Goal: Information Seeking & Learning: Learn about a topic

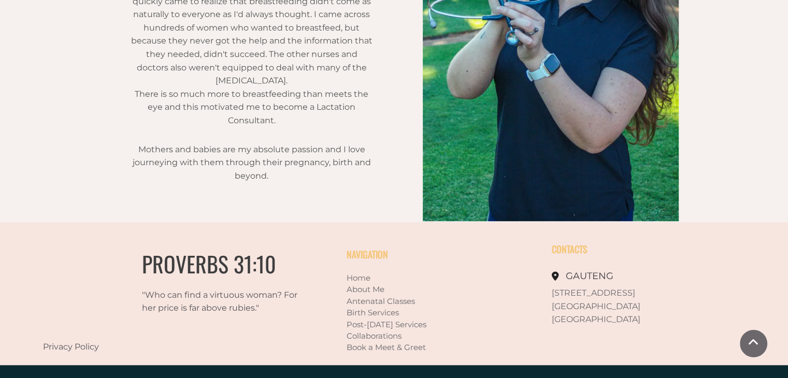
scroll to position [825, 0]
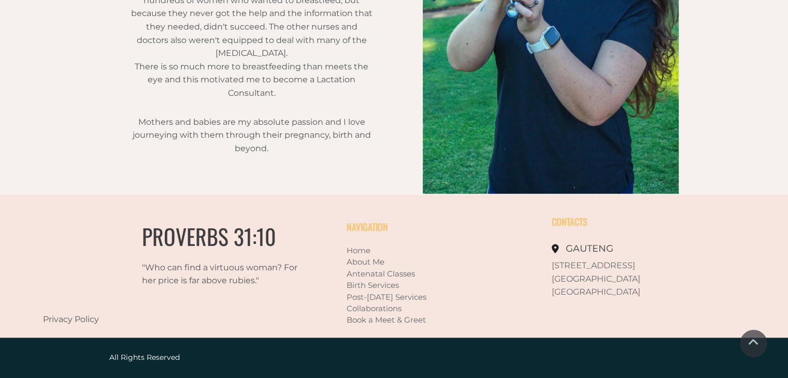
click at [562, 272] on p "[GEOGRAPHIC_DATA]" at bounding box center [634, 278] width 165 height 13
click at [562, 267] on span "581 Helios Street" at bounding box center [593, 266] width 83 height 10
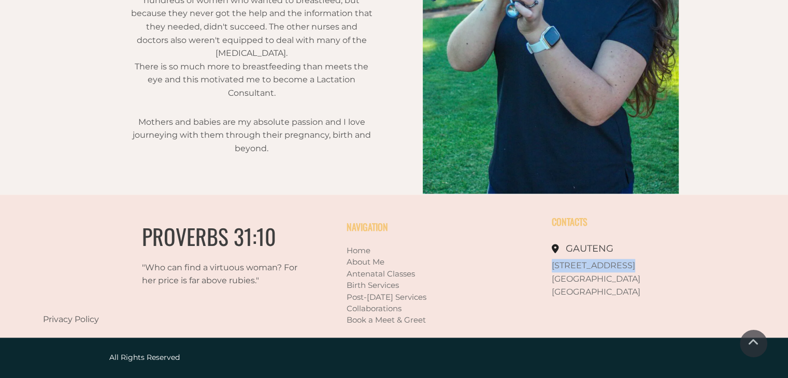
click at [562, 267] on span "581 Helios Street" at bounding box center [593, 266] width 83 height 10
click at [386, 297] on link "Post-natal Services" at bounding box center [387, 297] width 80 height 10
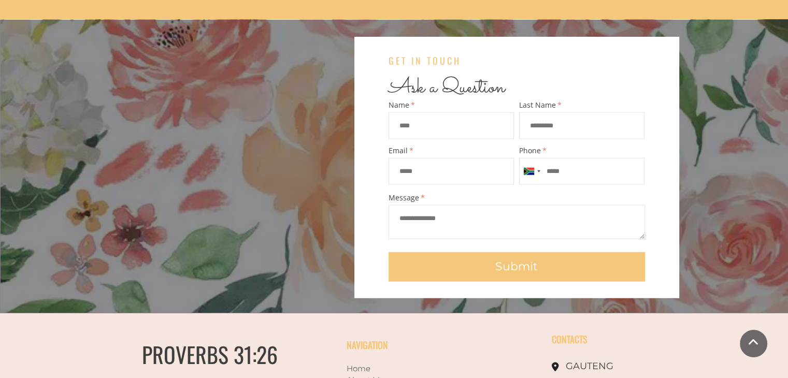
scroll to position [2769, 0]
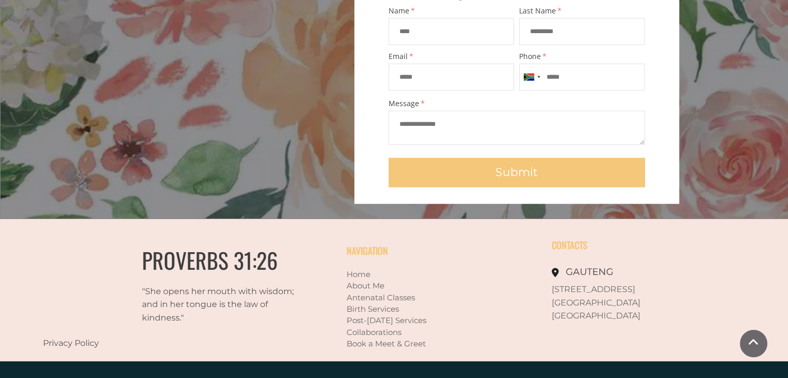
click at [372, 293] on link "Antenatal Classes" at bounding box center [381, 298] width 68 height 10
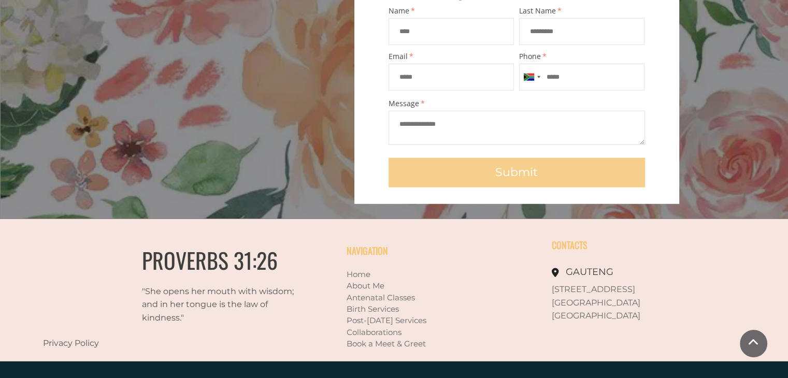
drag, startPoint x: 398, startPoint y: 162, endPoint x: 390, endPoint y: 159, distance: 8.6
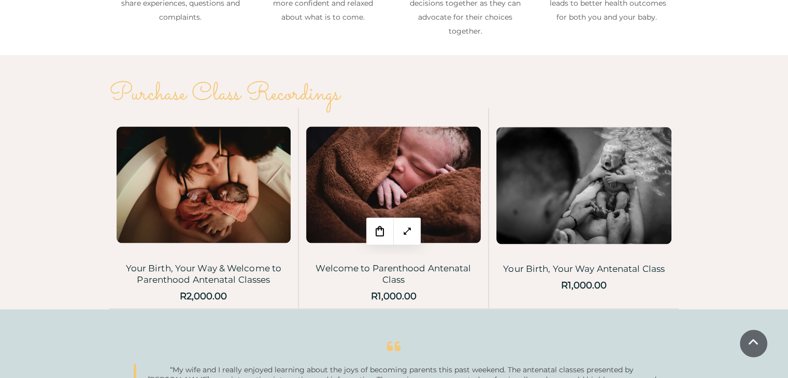
scroll to position [2020, 0]
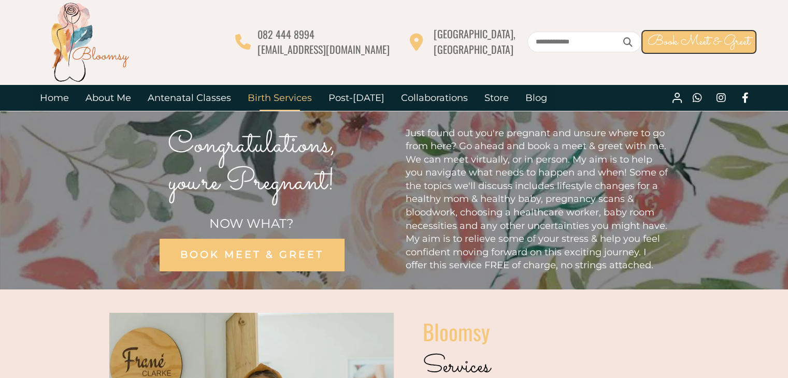
click at [273, 98] on link "Birth Services" at bounding box center [279, 98] width 81 height 26
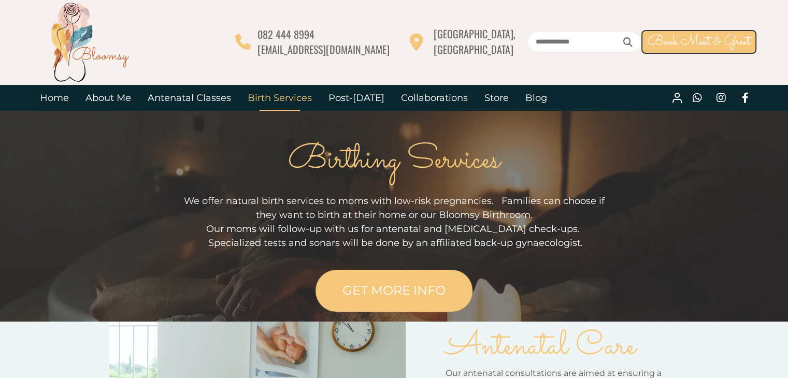
click at [551, 42] on input "text" at bounding box center [584, 42] width 114 height 21
type input "*********"
click at [620, 36] on button at bounding box center [628, 41] width 17 height 11
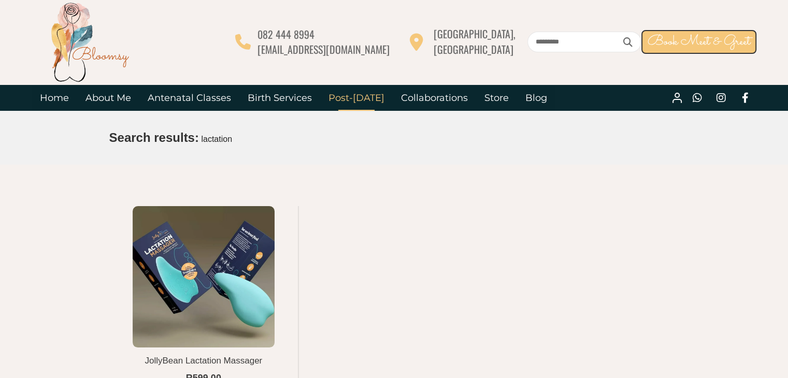
click at [341, 102] on link "Post-[DATE]" at bounding box center [356, 98] width 73 height 26
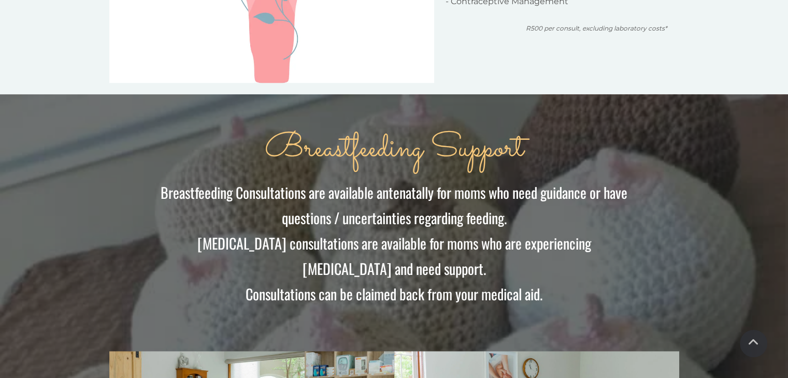
scroll to position [881, 0]
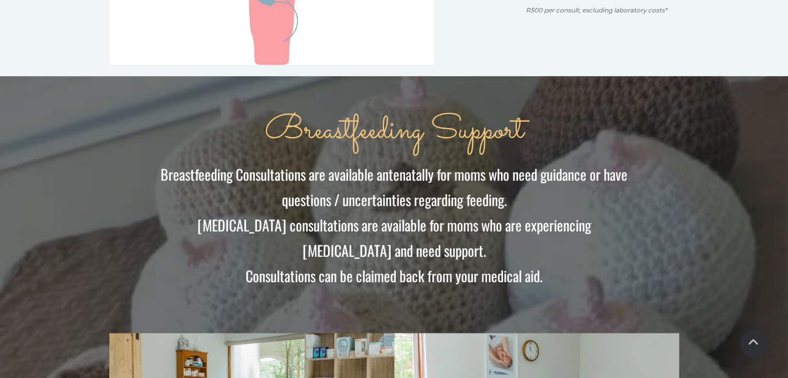
click at [292, 168] on span "Breastfeeding Consultations are available antenatally for moms who need guidanc…" at bounding box center [394, 187] width 467 height 47
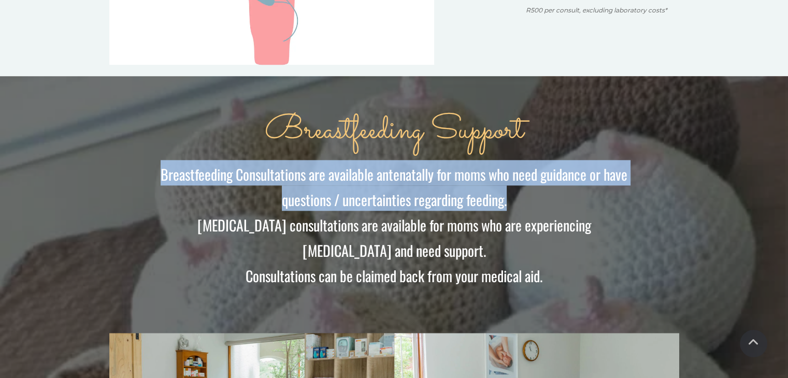
click at [292, 168] on span "Breastfeeding Consultations are available antenatally for moms who need guidanc…" at bounding box center [394, 187] width 467 height 47
click at [400, 164] on span "Breastfeeding Consultations are available antenatally for moms who need guidanc…" at bounding box center [394, 187] width 467 height 47
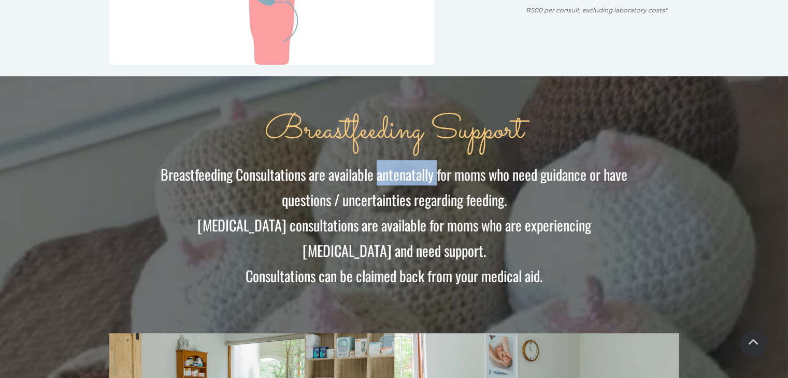
click at [400, 164] on span "Breastfeeding Consultations are available antenatally for moms who need guidanc…" at bounding box center [394, 187] width 467 height 47
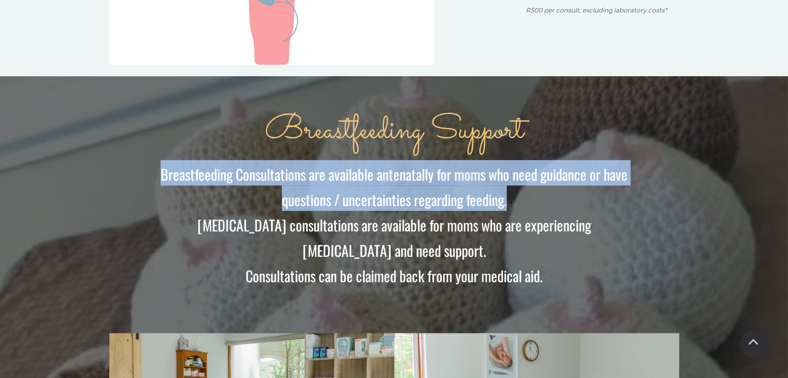
click at [400, 164] on span "Breastfeeding Consultations are available antenatally for moms who need guidanc…" at bounding box center [394, 187] width 467 height 47
click at [395, 165] on span "Breastfeeding Consultations are available antenatally for moms who need guidanc…" at bounding box center [394, 187] width 467 height 47
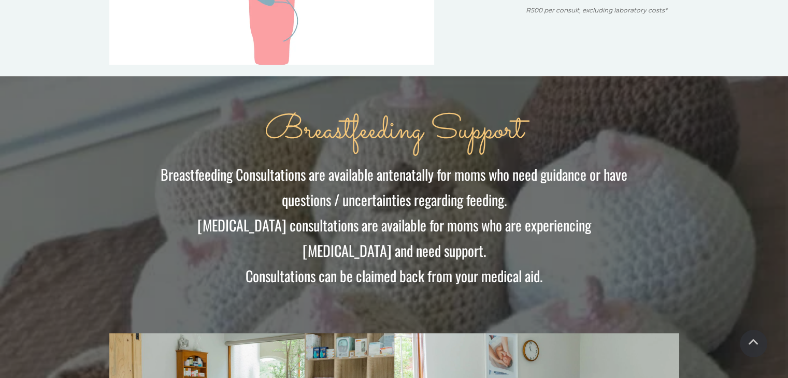
click at [381, 174] on span "Breastfeeding Consultations are available antenatally for moms who need guidanc…" at bounding box center [394, 187] width 467 height 47
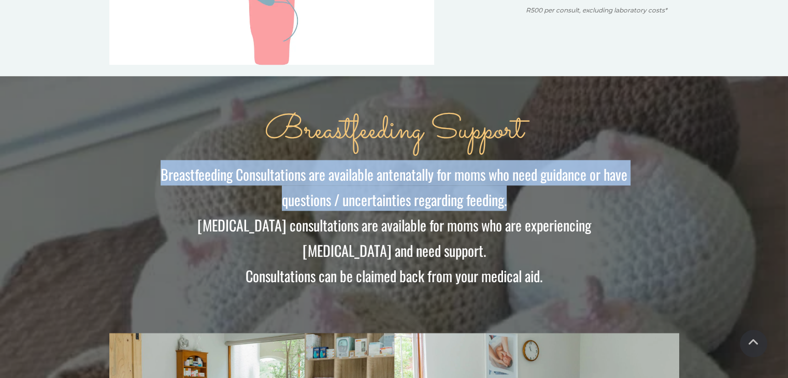
click at [381, 174] on span "Breastfeeding Consultations are available antenatally for moms who need guidanc…" at bounding box center [394, 187] width 467 height 47
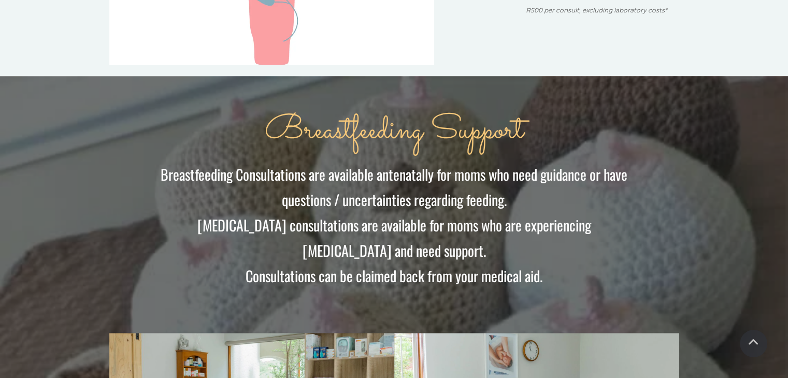
click at [203, 214] on span "Postnatal consultations are available for moms who are experiencing feeding dif…" at bounding box center [394, 237] width 394 height 47
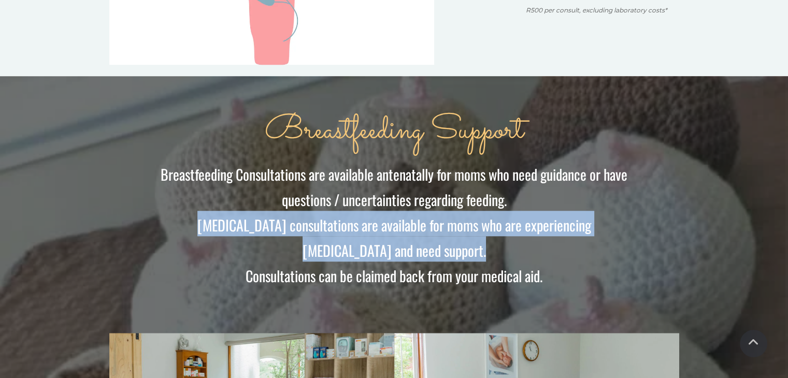
drag, startPoint x: 203, startPoint y: 212, endPoint x: 322, endPoint y: 221, distance: 119.5
click at [322, 221] on h2 "Postnatal consultations are available for moms who are experiencing feeding dif…" at bounding box center [394, 236] width 484 height 51
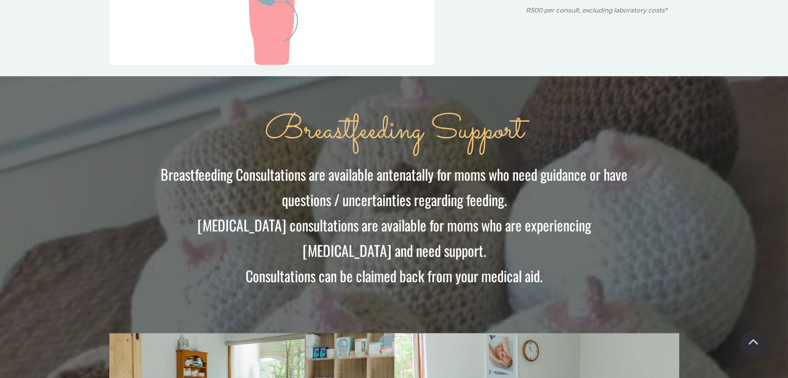
click at [311, 265] on span "Consultations can be claimed back from your medical aid." at bounding box center [394, 275] width 297 height 21
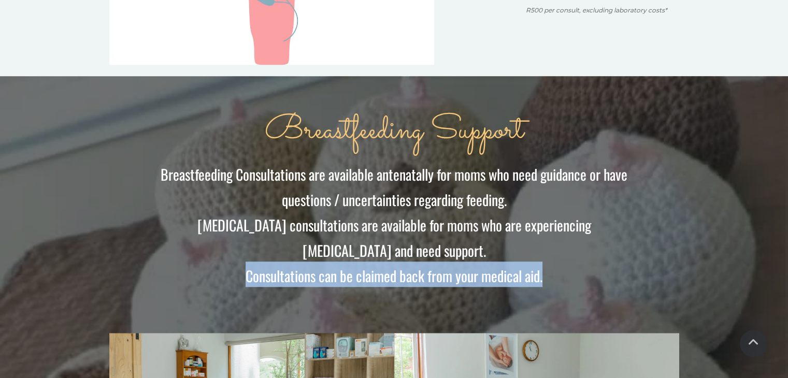
click at [311, 265] on span "Consultations can be claimed back from your medical aid." at bounding box center [394, 275] width 297 height 21
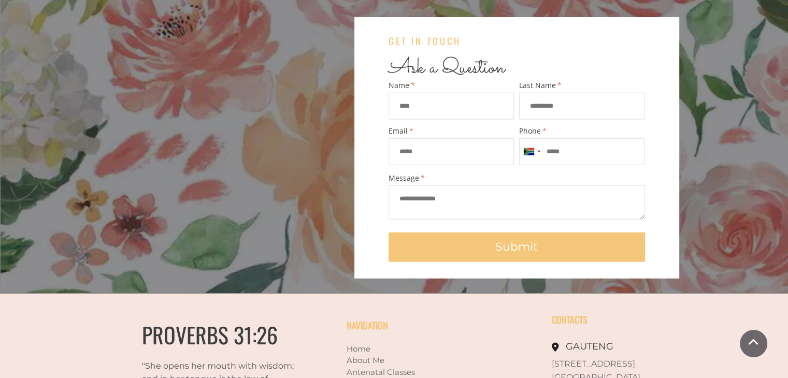
scroll to position [2769, 0]
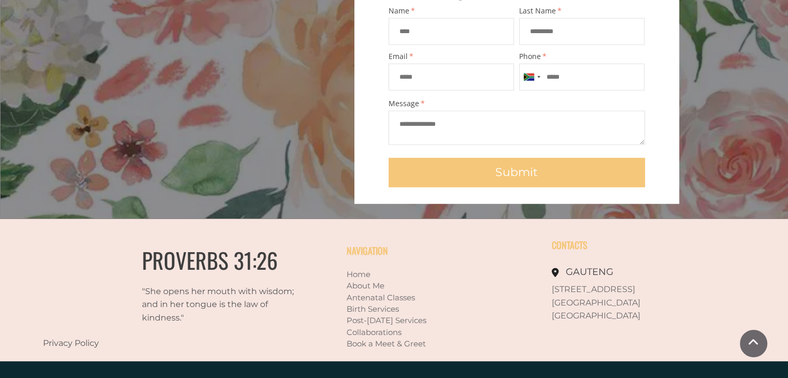
click at [562, 284] on span "[STREET_ADDRESS]" at bounding box center [593, 289] width 83 height 10
copy span "[STREET_ADDRESS]"
click at [591, 311] on span "[GEOGRAPHIC_DATA]" at bounding box center [596, 316] width 89 height 10
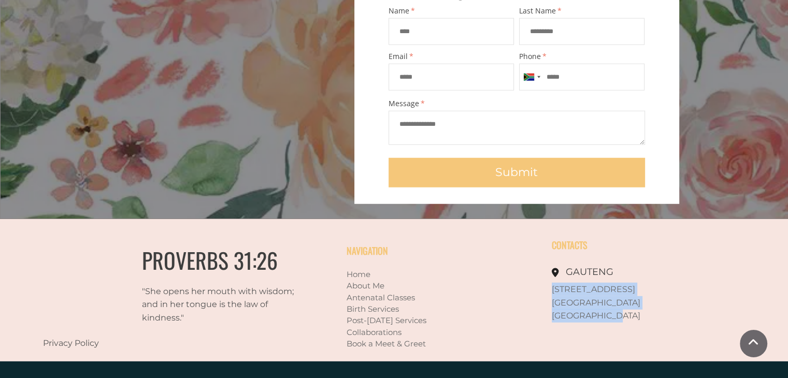
drag, startPoint x: 609, startPoint y: 291, endPoint x: 552, endPoint y: 264, distance: 63.5
click at [552, 283] on div "581 Helios Street Moreleta Park Pretoria East" at bounding box center [634, 303] width 165 height 40
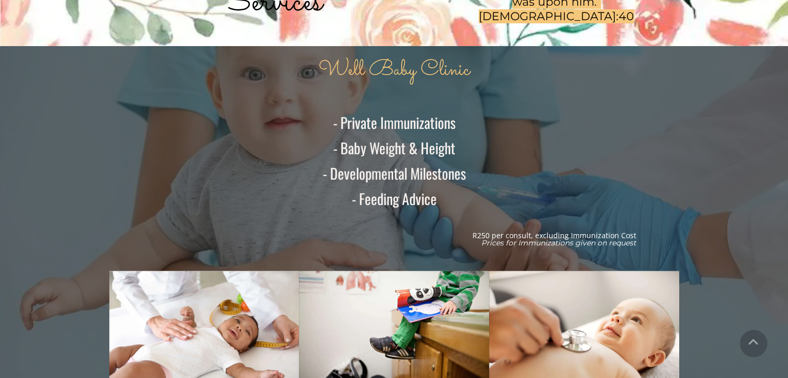
scroll to position [0, 0]
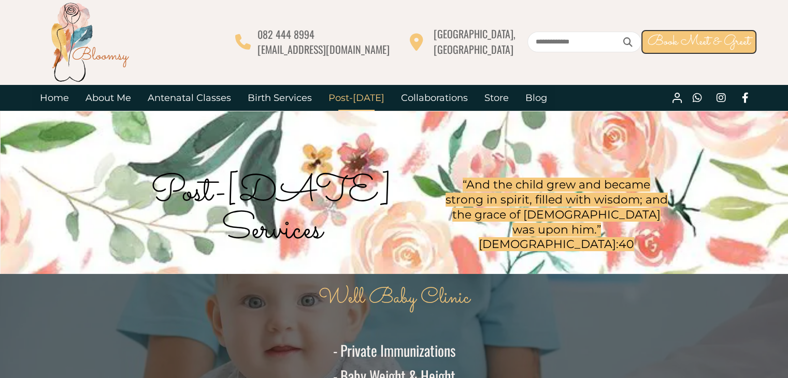
click at [677, 102] on icon at bounding box center [677, 98] width 12 height 12
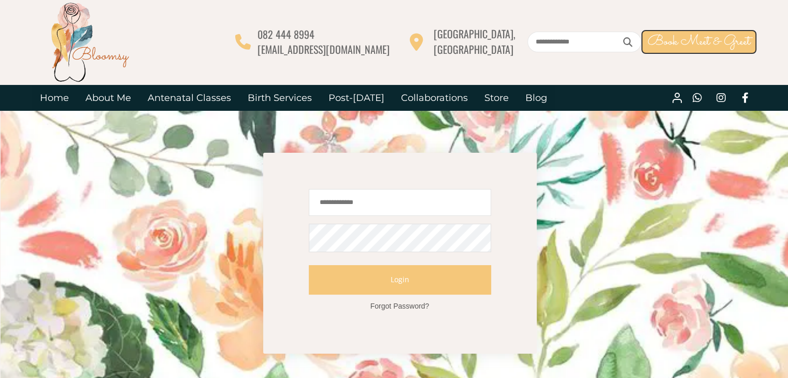
click at [390, 50] on span "[EMAIL_ADDRESS][DOMAIN_NAME]" at bounding box center [323, 49] width 132 height 16
copy div "[EMAIL_ADDRESS][DOMAIN_NAME]"
click at [334, 96] on link "Post-[DATE]" at bounding box center [356, 98] width 73 height 26
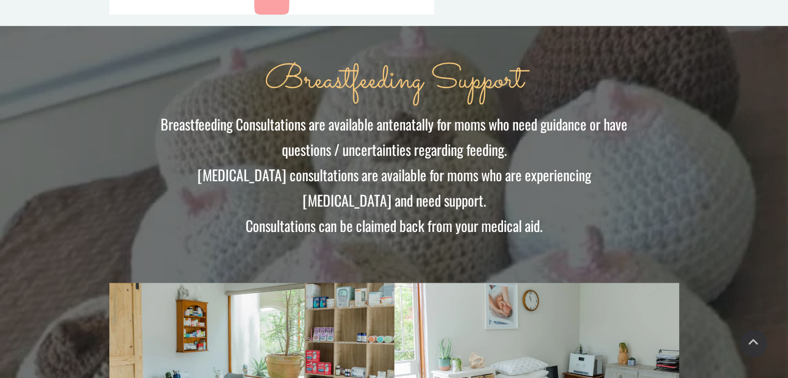
scroll to position [932, 0]
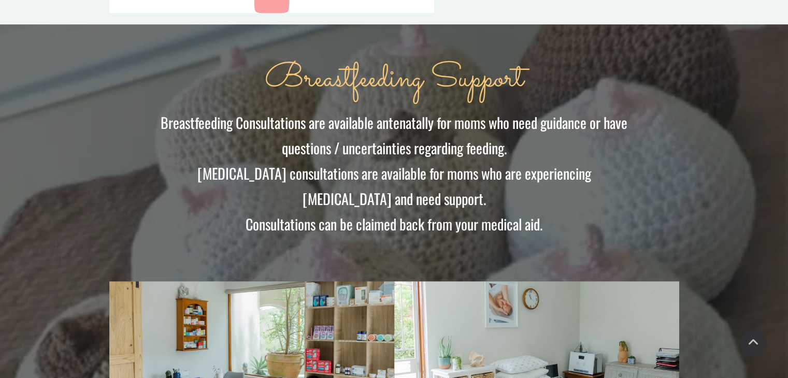
click at [317, 70] on span "Breastfeeding Support" at bounding box center [394, 79] width 258 height 50
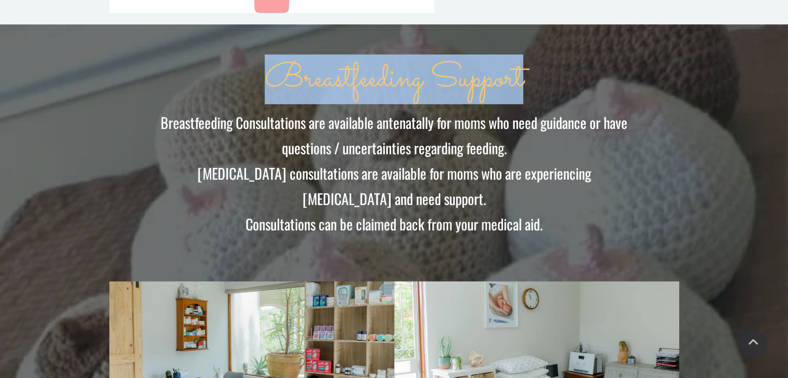
drag, startPoint x: 317, startPoint y: 70, endPoint x: 463, endPoint y: 66, distance: 145.6
click at [463, 66] on span "Breastfeeding Support" at bounding box center [394, 79] width 258 height 50
copy span "Breastfeeding Support"
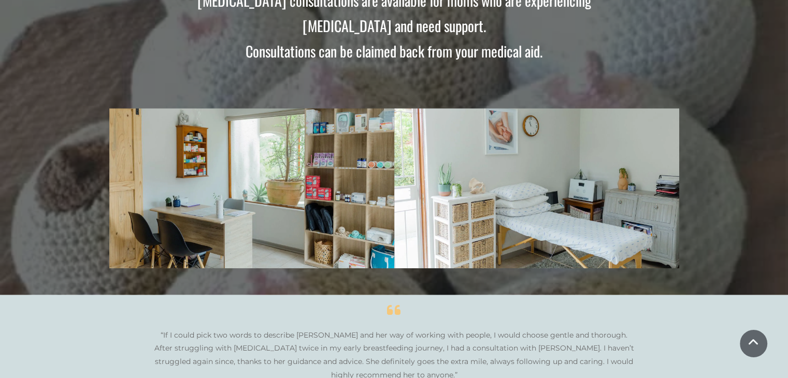
scroll to position [1295, 0]
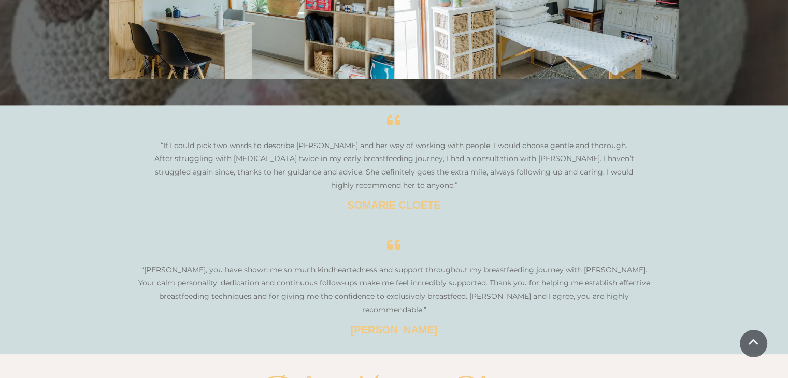
click at [284, 141] on span "“If I could pick two words to describe [PERSON_NAME] and her way of working wit…" at bounding box center [394, 165] width 480 height 49
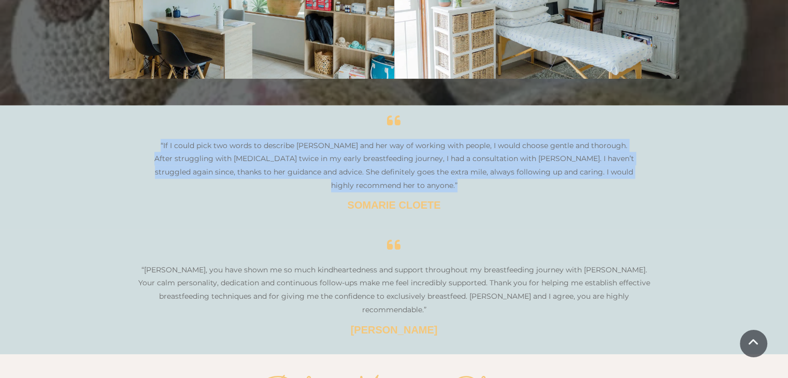
click at [284, 141] on span "“If I could pick two words to describe [PERSON_NAME] and her way of working wit…" at bounding box center [394, 165] width 480 height 49
click at [478, 169] on p "“If I could pick two words to describe Frané and her way of working with people…" at bounding box center [394, 165] width 484 height 53
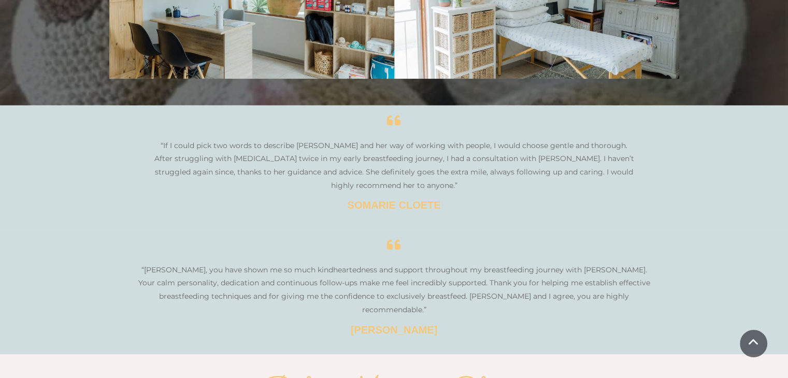
click at [218, 143] on span "“If I could pick two words to describe Frané and her way of working with people…" at bounding box center [394, 165] width 480 height 49
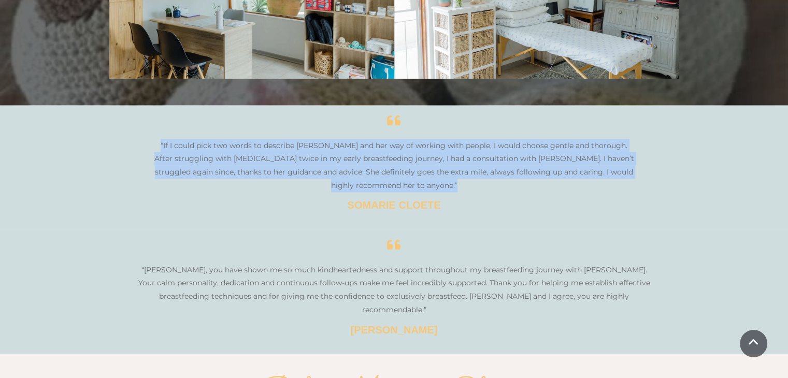
click at [218, 143] on span "“If I could pick two words to describe Frané and her way of working with people…" at bounding box center [394, 165] width 480 height 49
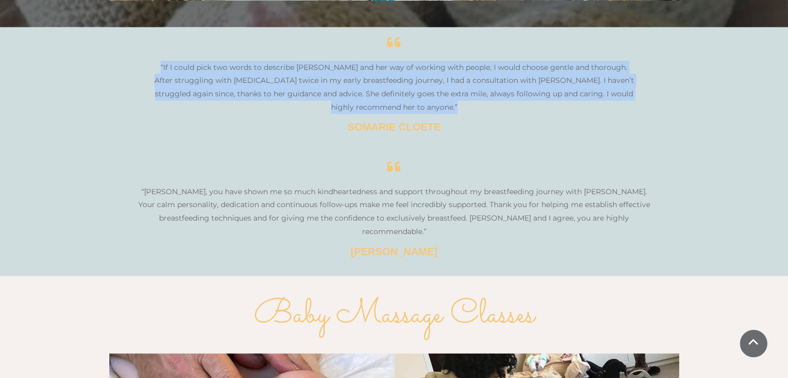
scroll to position [1399, 0]
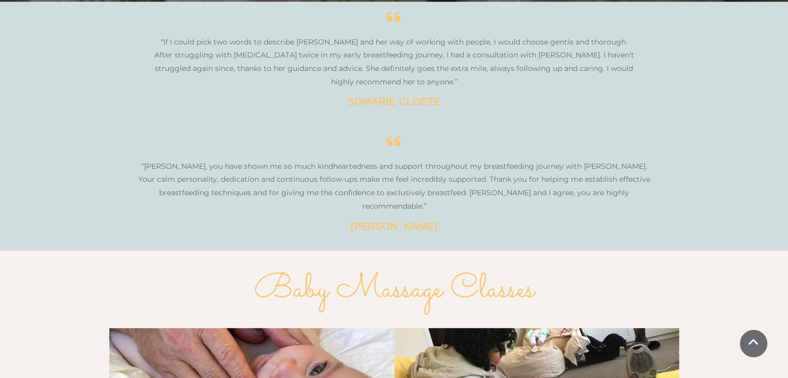
click at [215, 165] on span "“[PERSON_NAME], you have shown me so much kindheartedness and support throughou…" at bounding box center [394, 186] width 512 height 49
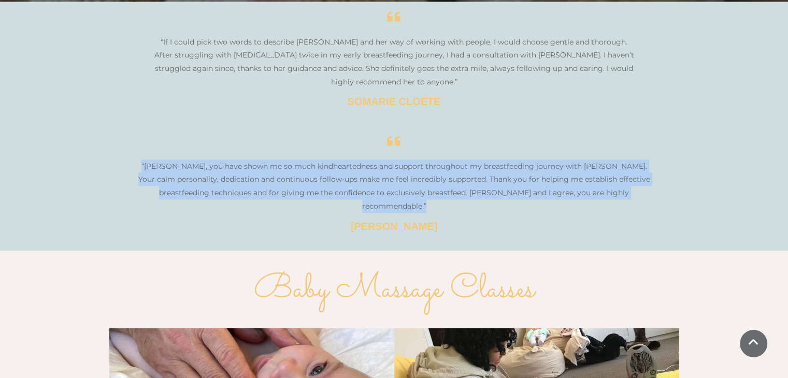
click at [215, 165] on span "“[PERSON_NAME], you have shown me so much kindheartedness and support throughou…" at bounding box center [394, 186] width 512 height 49
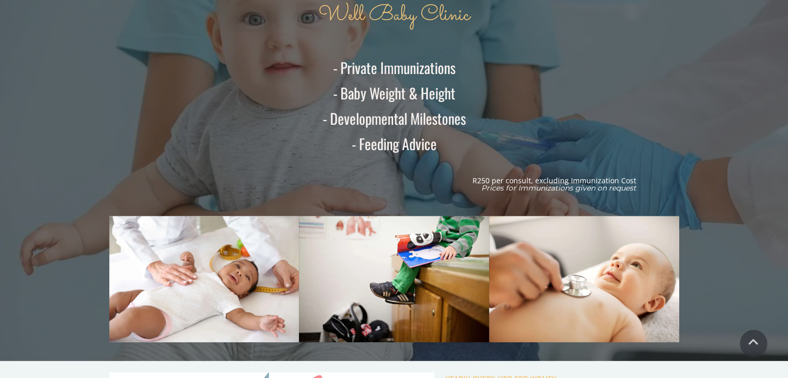
scroll to position [0, 0]
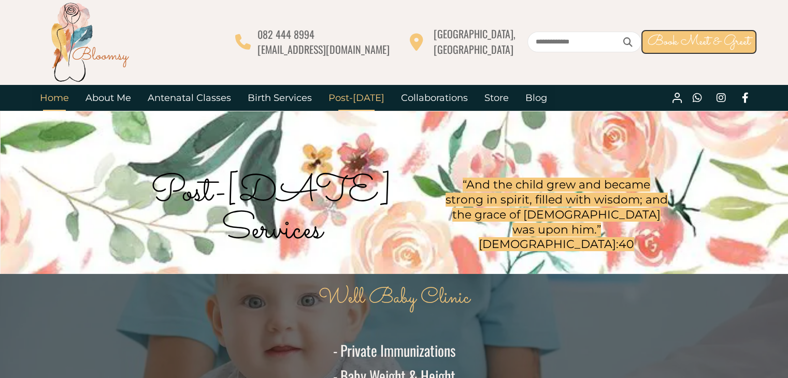
drag, startPoint x: 51, startPoint y: 99, endPoint x: 59, endPoint y: 90, distance: 12.5
click at [51, 100] on link "Home" at bounding box center [55, 98] width 46 height 26
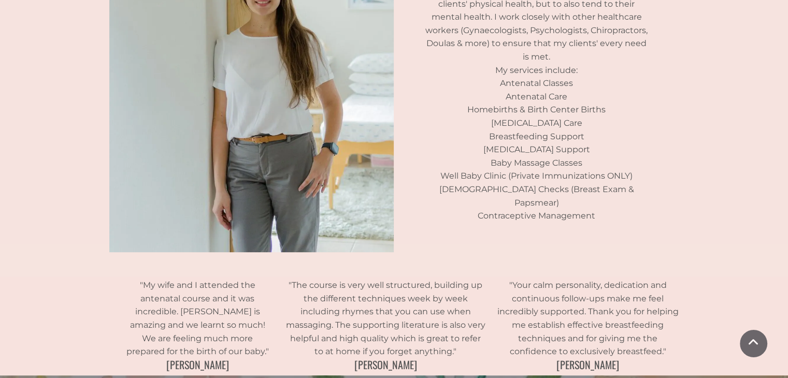
scroll to position [311, 0]
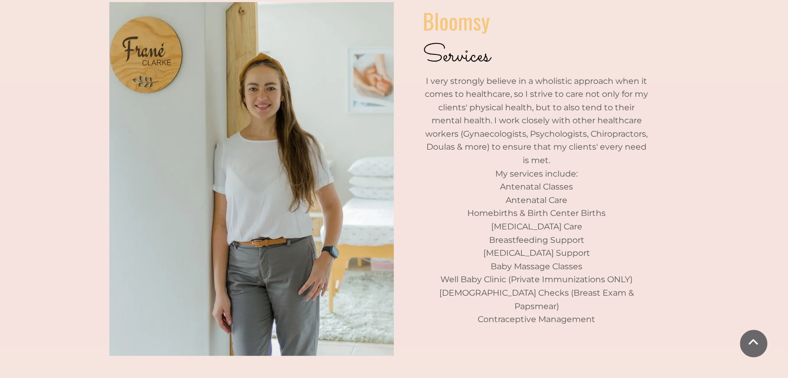
click at [492, 98] on p "I very strongly believe in a wholistic approach when it comes to healthcare, so…" at bounding box center [537, 121] width 228 height 93
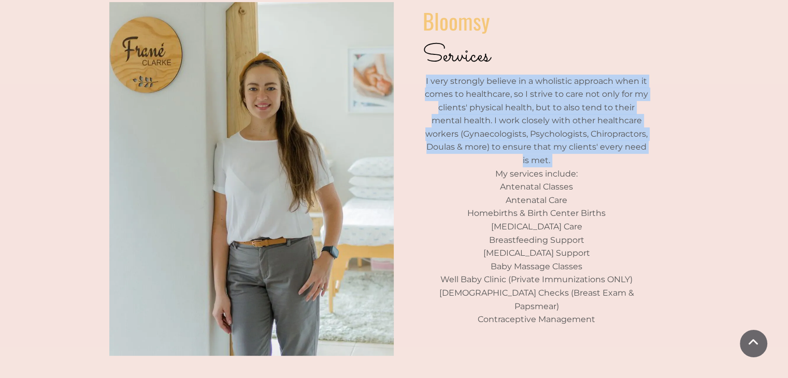
click at [492, 98] on p "I very strongly believe in a wholistic approach when it comes to healthcare, so…" at bounding box center [537, 121] width 228 height 93
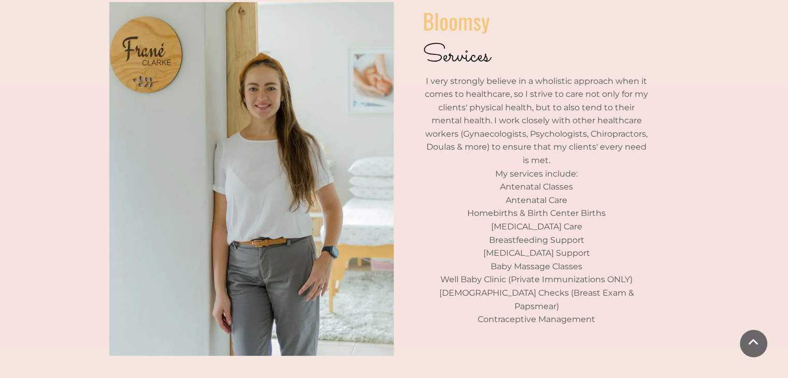
click at [472, 108] on p "I very strongly believe in a wholistic approach when it comes to healthcare, so…" at bounding box center [537, 121] width 228 height 93
click at [579, 112] on p "I very strongly believe in a wholistic approach when it comes to healthcare, so…" at bounding box center [537, 121] width 228 height 93
click at [495, 126] on p "I very strongly believe in a wholistic approach when it comes to healthcare, so…" at bounding box center [537, 121] width 228 height 93
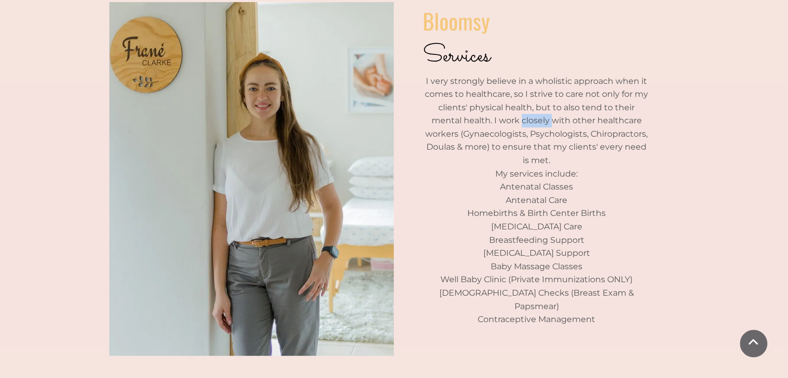
click at [495, 126] on p "I very strongly believe in a wholistic approach when it comes to healthcare, so…" at bounding box center [537, 121] width 228 height 93
click at [484, 142] on p "I very strongly believe in a wholistic approach when it comes to healthcare, so…" at bounding box center [537, 121] width 228 height 93
click at [483, 154] on p "I very strongly believe in a wholistic approach when it comes to healthcare, so…" at bounding box center [537, 121] width 228 height 93
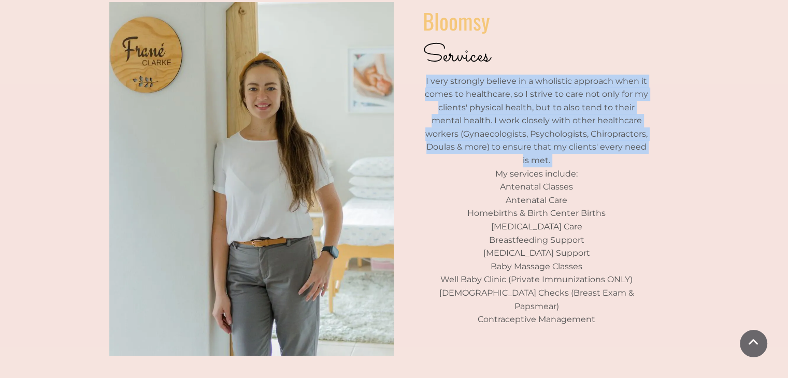
click at [483, 154] on p "I very strongly believe in a wholistic approach when it comes to healthcare, so…" at bounding box center [537, 121] width 228 height 93
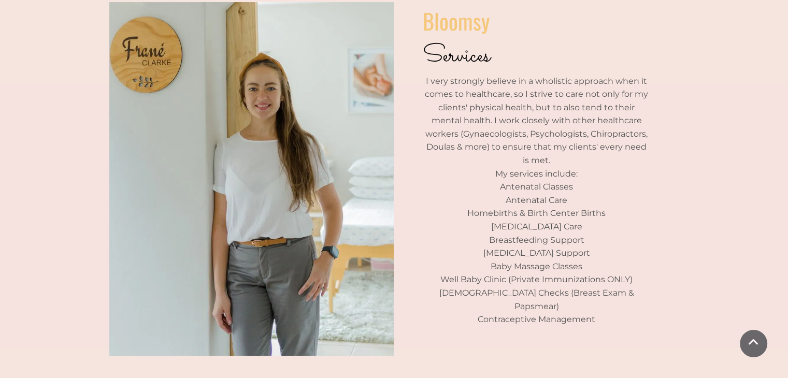
click at [528, 169] on p "My services include:" at bounding box center [537, 173] width 228 height 13
click at [524, 180] on p "Antenatal Classes" at bounding box center [537, 186] width 228 height 13
click at [519, 197] on p "Antenatal Care" at bounding box center [537, 200] width 228 height 13
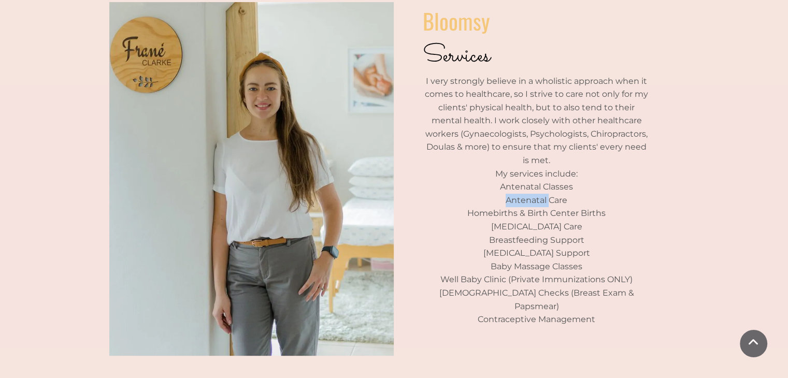
click at [519, 197] on p "Antenatal Care" at bounding box center [537, 200] width 228 height 13
click at [515, 210] on p "Homebirths & Birth Center Births" at bounding box center [537, 213] width 228 height 13
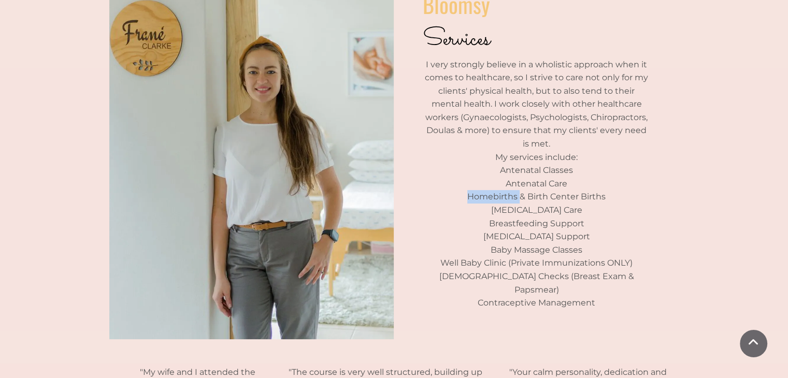
scroll to position [0, 0]
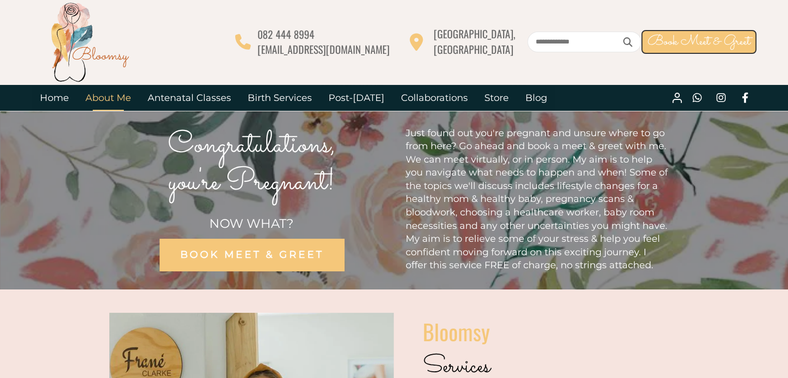
click at [110, 96] on link "About Me" at bounding box center [108, 98] width 62 height 26
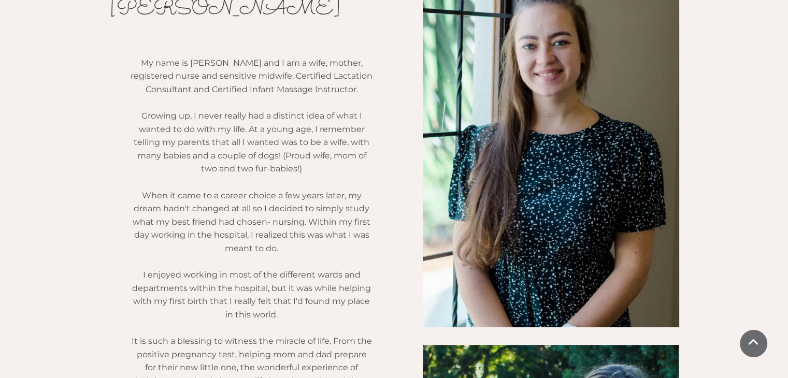
scroll to position [311, 0]
click at [290, 89] on span "My name is [PERSON_NAME] and I am a wife, mother, registered nurse and sensitiv…" at bounding box center [252, 77] width 242 height 36
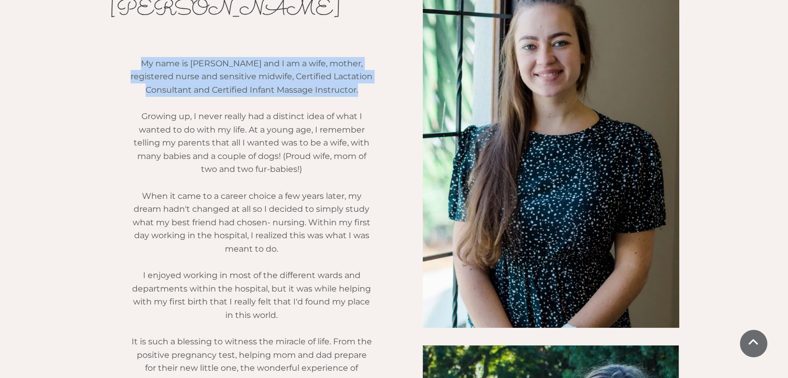
click at [290, 89] on span "My name is [PERSON_NAME] and I am a wife, mother, registered nurse and sensitiv…" at bounding box center [252, 77] width 242 height 36
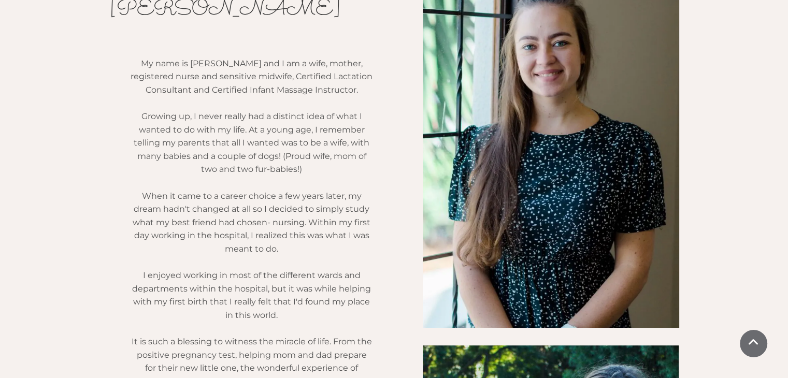
click at [224, 156] on span "Growing up, I never really had a distinct idea of what I wanted to do with my l…" at bounding box center [252, 142] width 236 height 63
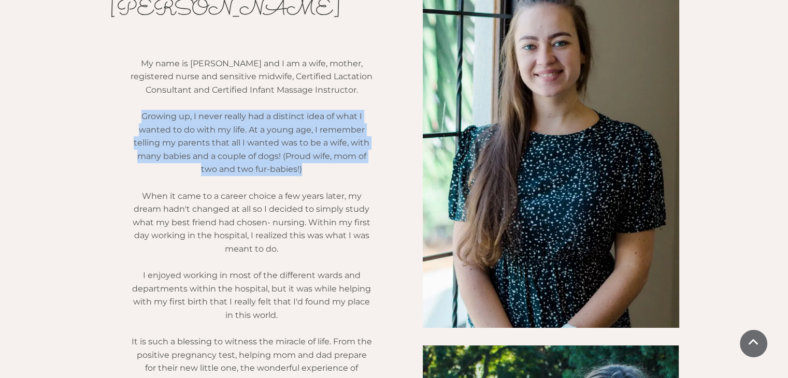
click at [224, 156] on span "Growing up, I never really had a distinct idea of what I wanted to do with my l…" at bounding box center [252, 142] width 236 height 63
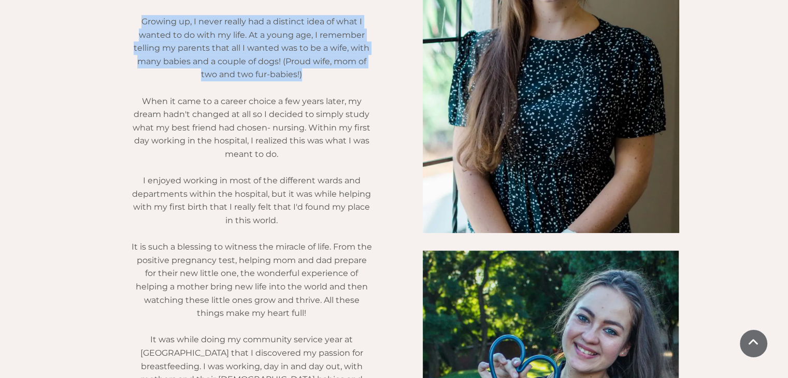
scroll to position [414, 0]
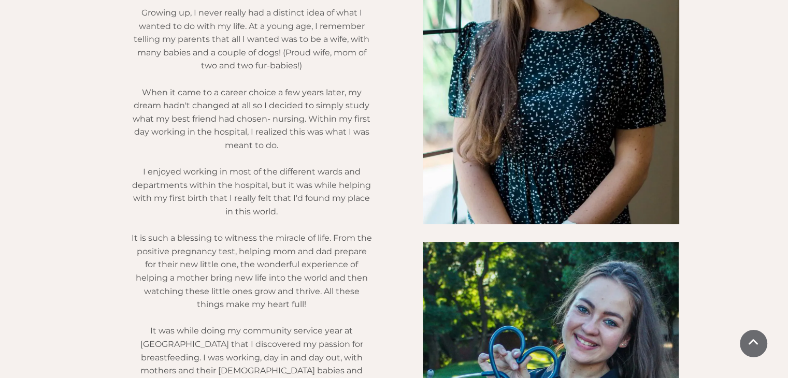
click at [223, 134] on span "When it came to a career choice a few years later, my dream hadn't changed at a…" at bounding box center [252, 119] width 238 height 63
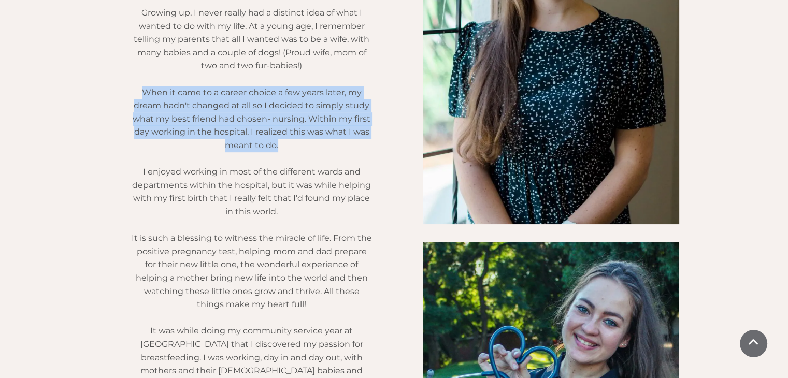
click at [223, 134] on span "When it came to a career choice a few years later, my dream hadn't changed at a…" at bounding box center [252, 119] width 238 height 63
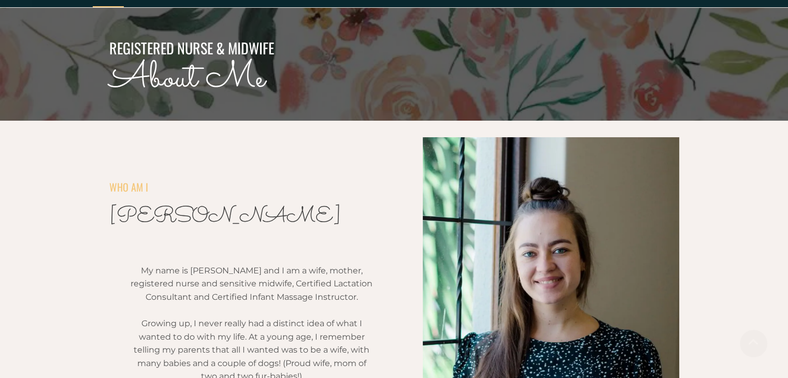
scroll to position [0, 0]
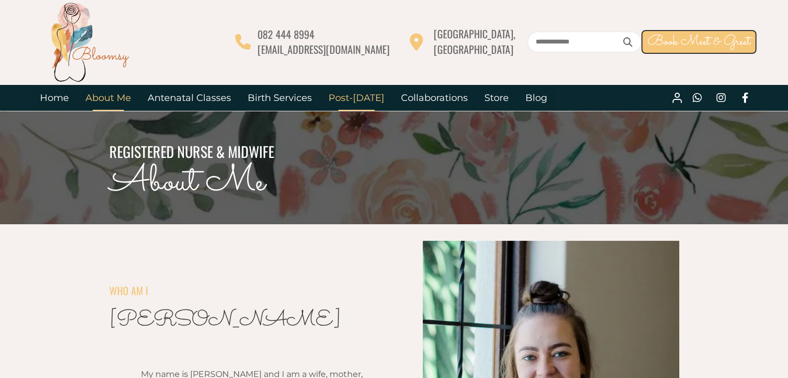
click at [369, 104] on link "Post-[DATE]" at bounding box center [356, 98] width 73 height 26
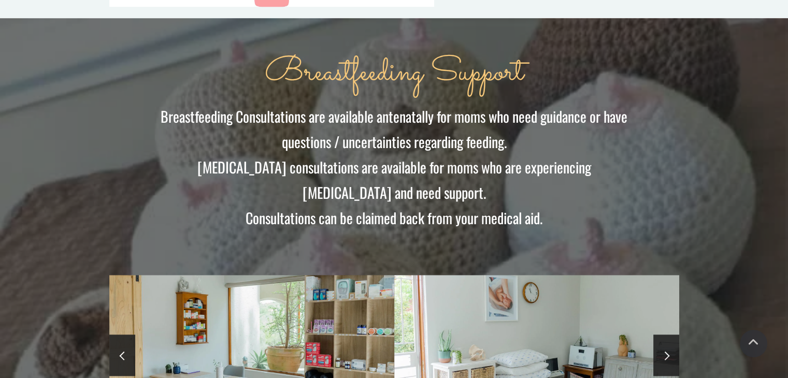
scroll to position [932, 0]
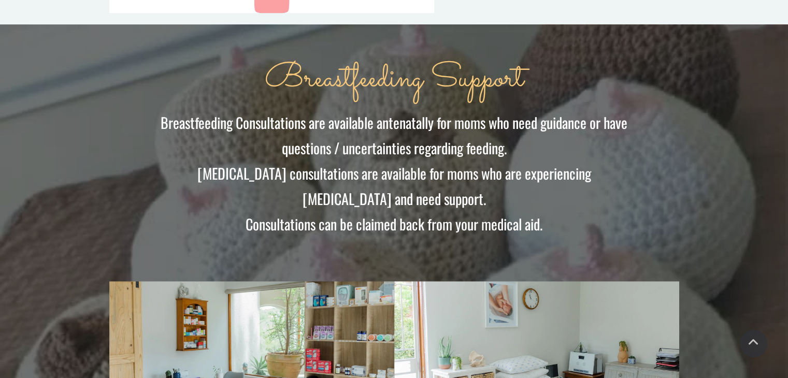
click at [197, 163] on span "[MEDICAL_DATA] consultations are available for moms who are experiencing [MEDIC…" at bounding box center [394, 186] width 394 height 47
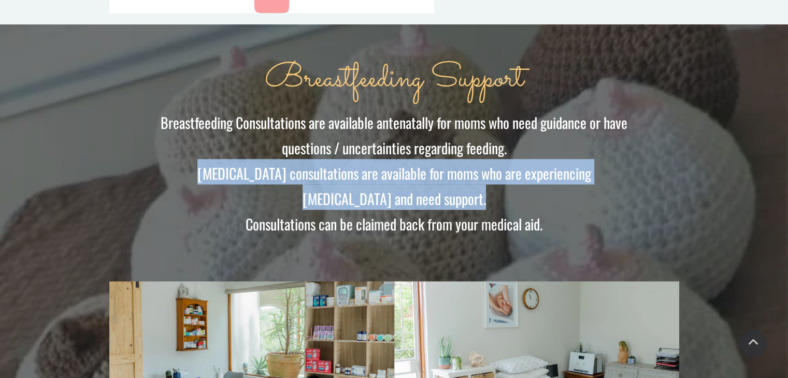
click at [197, 163] on span "[MEDICAL_DATA] consultations are available for moms who are experiencing [MEDIC…" at bounding box center [394, 186] width 394 height 47
click at [211, 163] on span "Postnatal consultations are available for moms who are experiencing feeding dif…" at bounding box center [394, 186] width 394 height 47
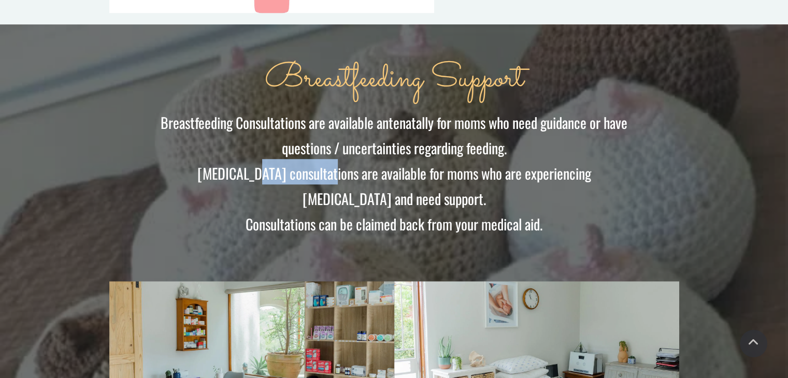
click at [211, 163] on span "Postnatal consultations are available for moms who are experiencing feeding dif…" at bounding box center [394, 186] width 394 height 47
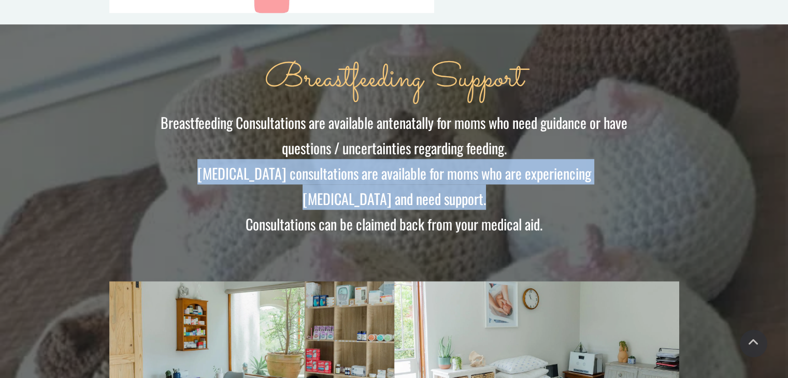
click at [211, 163] on span "Postnatal consultations are available for moms who are experiencing feeding dif…" at bounding box center [394, 186] width 394 height 47
click at [199, 163] on span "Postnatal consultations are available for moms who are experiencing feeding dif…" at bounding box center [394, 186] width 394 height 47
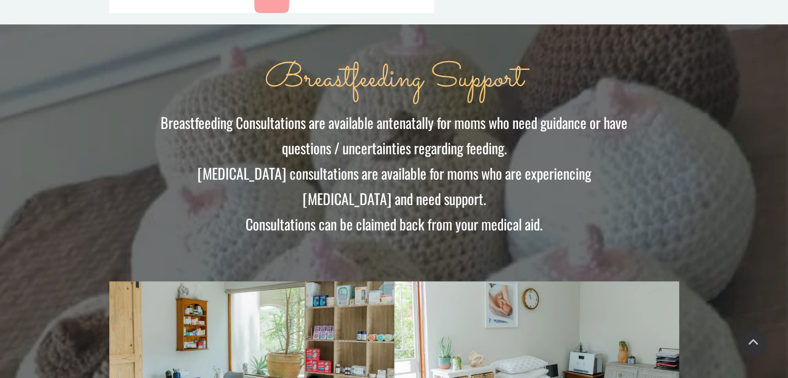
click at [197, 163] on span "Postnatal consultations are available for moms who are experiencing feeding dif…" at bounding box center [394, 186] width 394 height 47
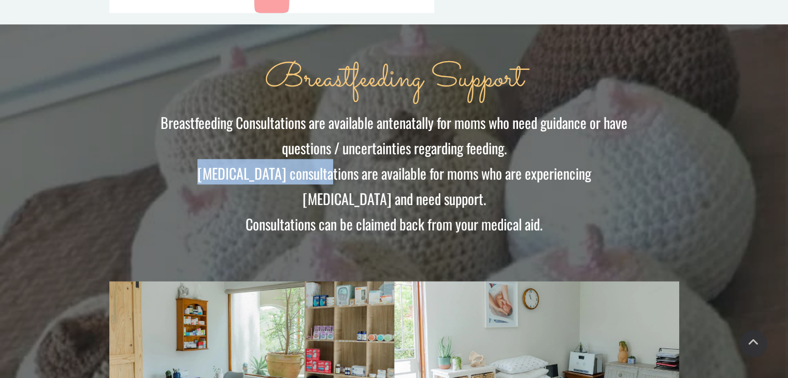
drag, startPoint x: 192, startPoint y: 156, endPoint x: 232, endPoint y: 157, distance: 39.9
click at [232, 163] on span "Postnatal consultations are available for moms who are experiencing feeding dif…" at bounding box center [394, 186] width 394 height 47
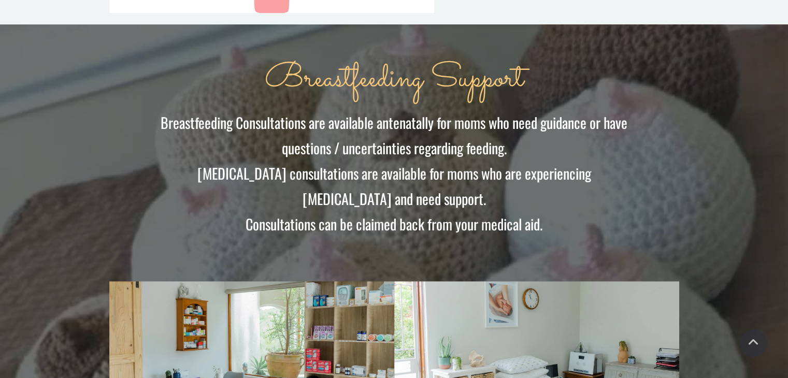
click at [281, 213] on span "Consultations can be claimed back from your medical aid." at bounding box center [394, 223] width 297 height 21
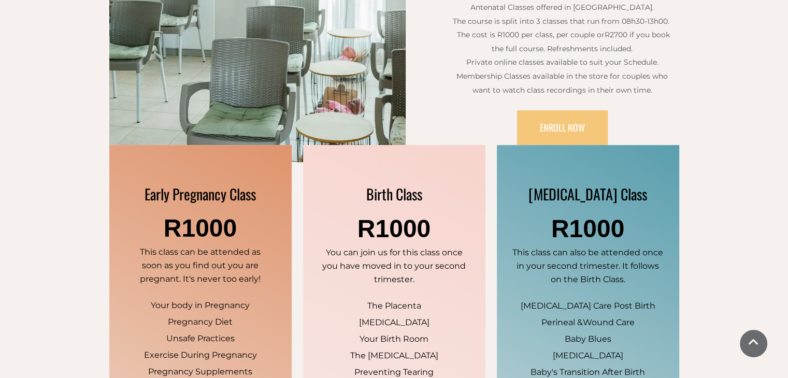
scroll to position [570, 0]
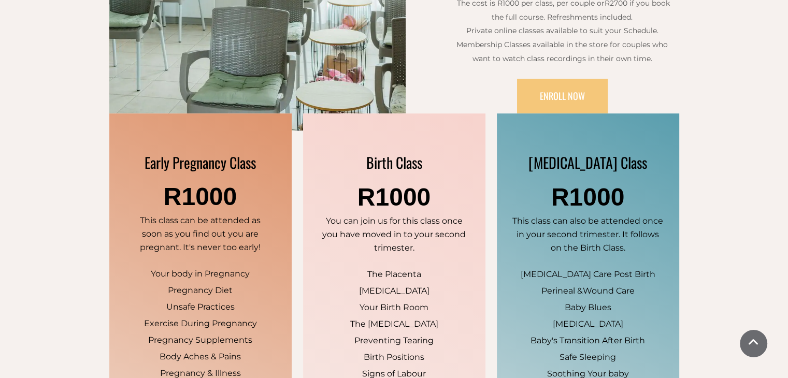
click at [576, 160] on span "[MEDICAL_DATA] Class" at bounding box center [587, 162] width 119 height 21
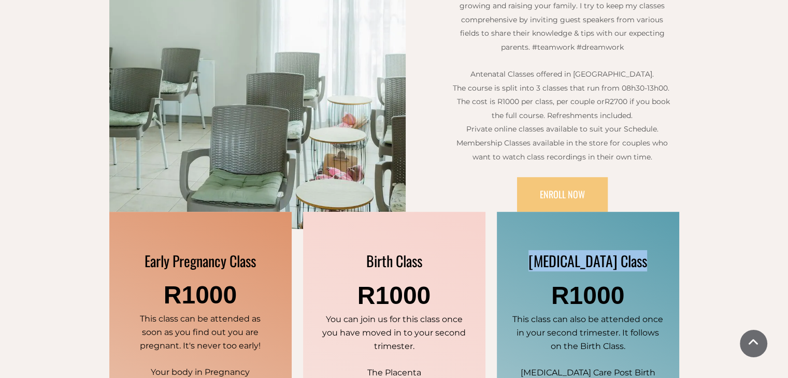
scroll to position [466, 0]
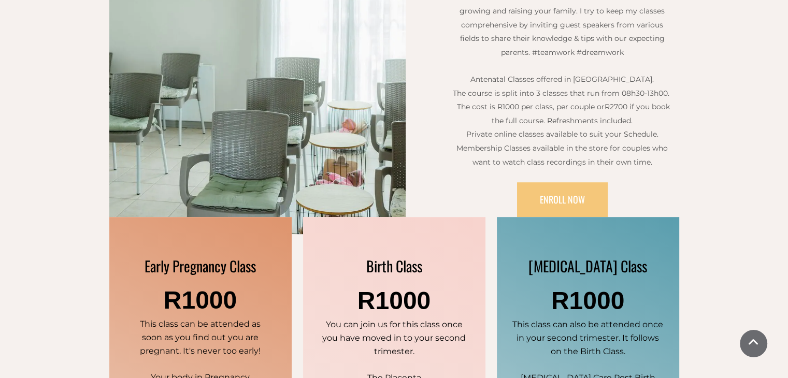
click at [529, 90] on span "The course is split into 3 classes that run from 08h30-13h00. The cost is R1000…" at bounding box center [562, 100] width 219 height 23
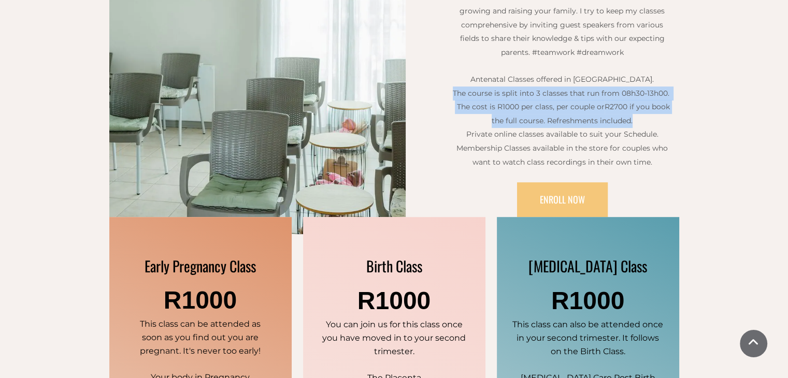
click at [529, 90] on span "The course is split into 3 classes that run from 08h30-13h00. The cost is R1000…" at bounding box center [562, 100] width 219 height 23
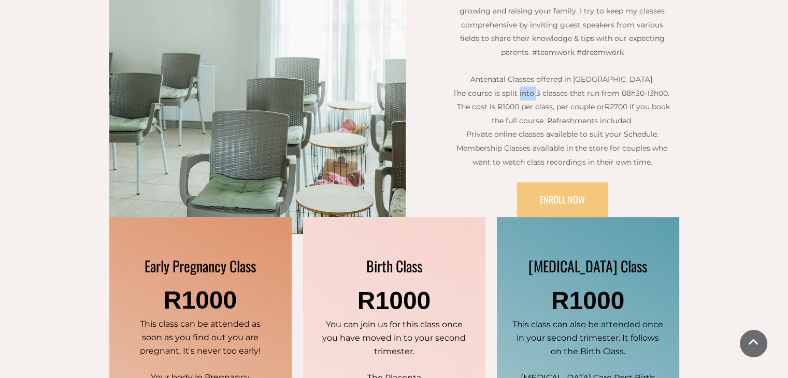
click at [529, 90] on span "The course is split into 3 classes that run from 08h30-13h00. The cost is R1000…" at bounding box center [562, 100] width 219 height 23
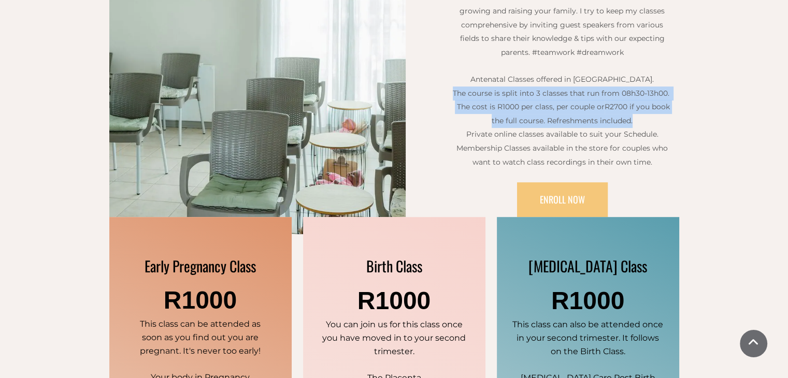
click at [529, 90] on span "The course is split into 3 classes that run from 08h30-13h00. The cost is R1000…" at bounding box center [562, 100] width 219 height 23
click at [521, 96] on p "The course is split into 3 classes that run from 08h30-13h00. The cost is R1000…" at bounding box center [562, 107] width 222 height 41
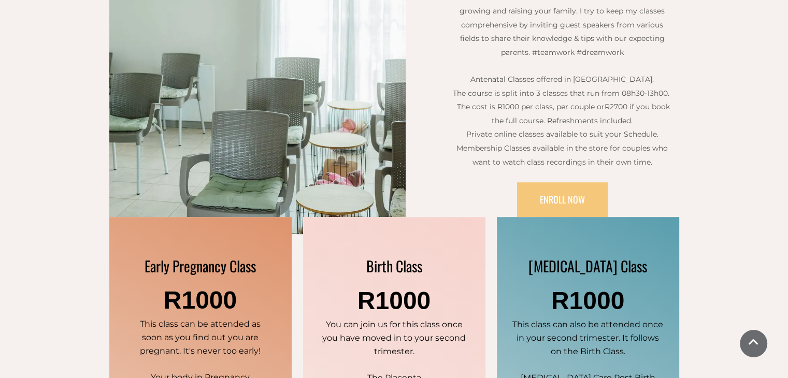
click at [519, 102] on span "The course is split into 3 classes that run from 08h30-13h00. The cost is R1000…" at bounding box center [562, 100] width 219 height 23
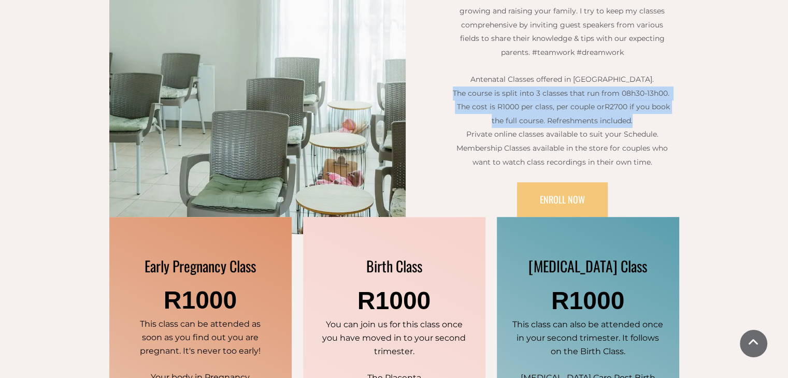
click at [519, 102] on span "The course is split into 3 classes that run from 08h30-13h00. The cost is R1000…" at bounding box center [562, 100] width 219 height 23
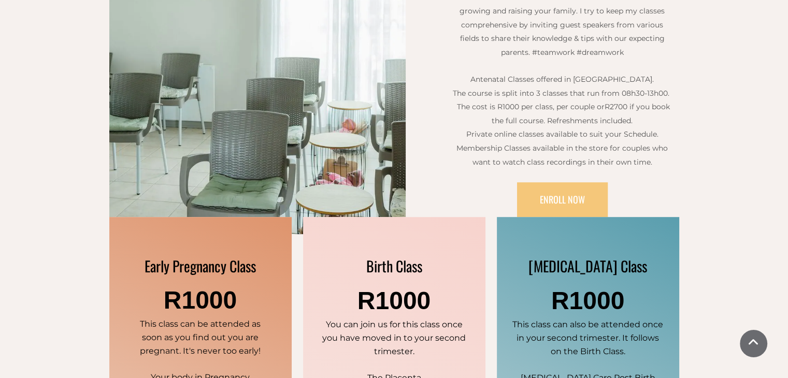
click at [520, 135] on span "Private online classes available to suit your Schedule." at bounding box center [562, 134] width 192 height 9
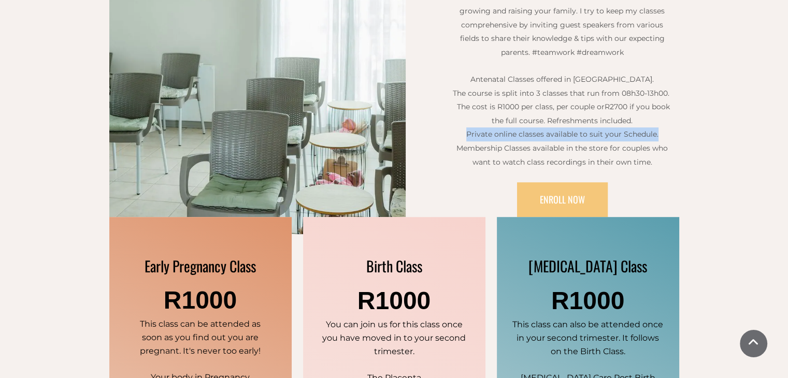
click at [520, 135] on span "Private online classes available to suit your Schedule." at bounding box center [562, 134] width 192 height 9
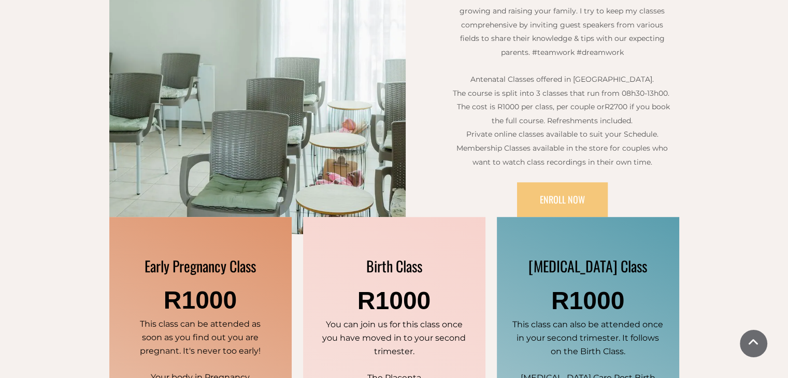
click at [509, 150] on span "Membership Classes available in the store for couples who want to watch class r…" at bounding box center [561, 154] width 211 height 23
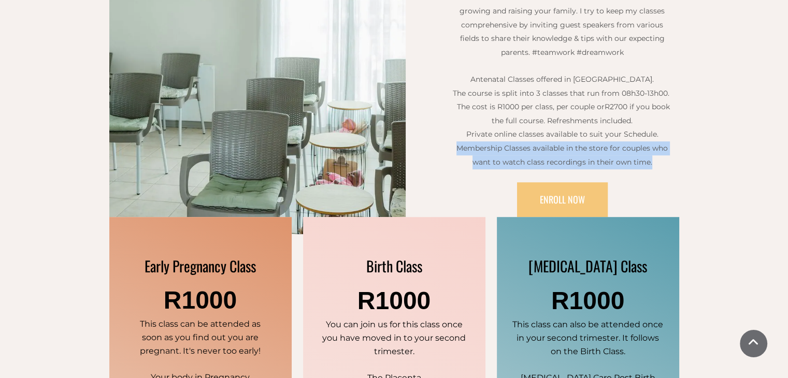
click at [509, 150] on span "Membership Classes available in the store for couples who want to watch class r…" at bounding box center [561, 154] width 211 height 23
click at [493, 149] on span "Membership Classes available in the store for couples who want to watch class r…" at bounding box center [561, 154] width 211 height 23
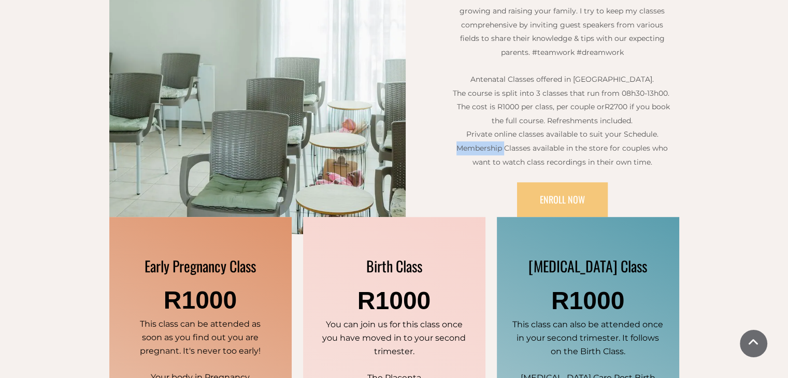
click at [493, 149] on span "Membership Classes available in the store for couples who want to watch class r…" at bounding box center [561, 154] width 211 height 23
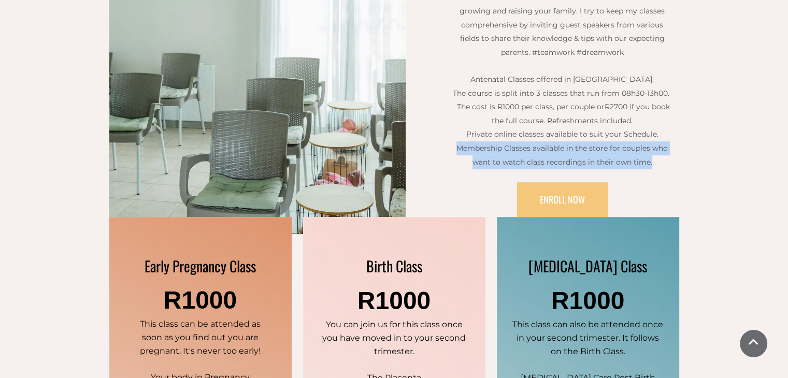
click at [493, 149] on span "Membership Classes available in the store for couples who want to watch class r…" at bounding box center [561, 154] width 211 height 23
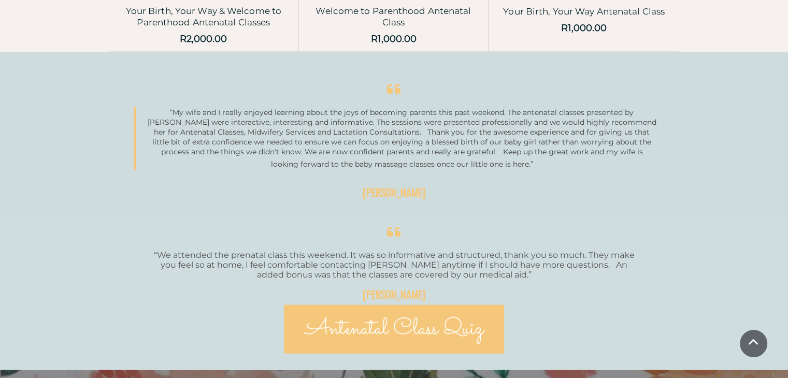
scroll to position [1917, 0]
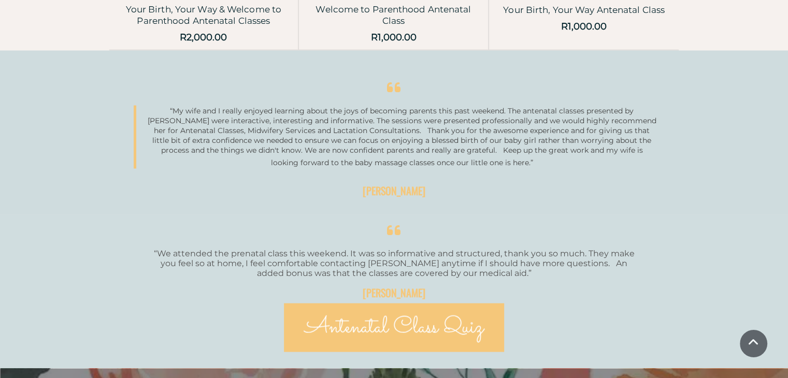
drag, startPoint x: 435, startPoint y: 169, endPoint x: 425, endPoint y: 167, distance: 10.5
